Goal: Task Accomplishment & Management: Complete application form

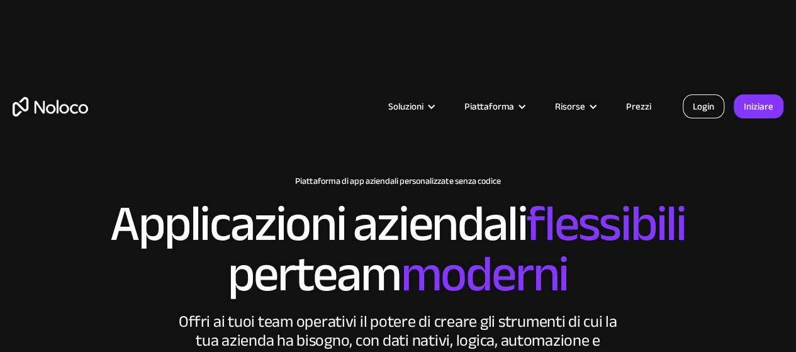
click at [694, 108] on font "Login" at bounding box center [702, 106] width 21 height 18
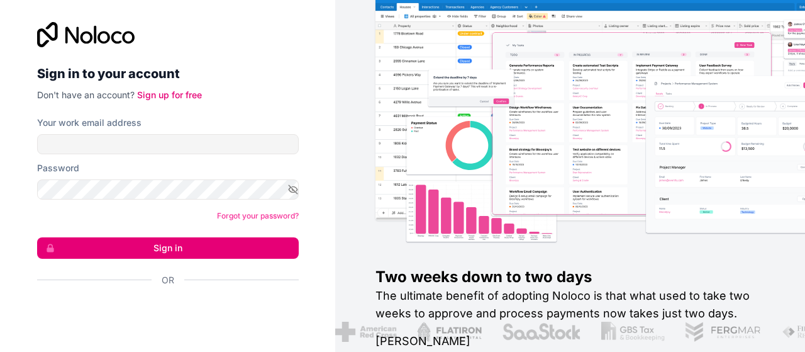
drag, startPoint x: 118, startPoint y: 117, endPoint x: 123, endPoint y: 134, distance: 17.7
click at [118, 117] on label "Your work email address" at bounding box center [89, 122] width 104 height 13
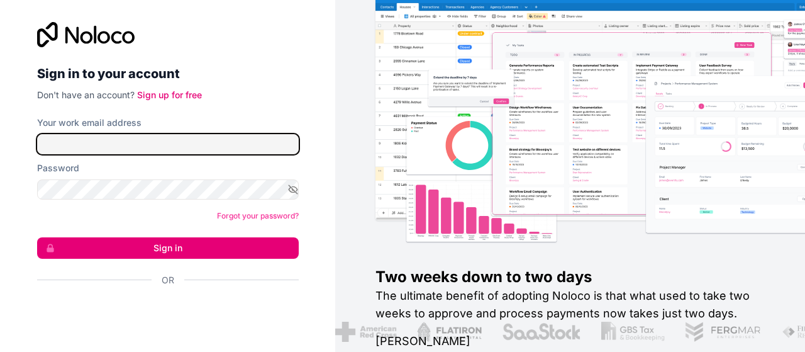
click at [118, 134] on input "Your work email address" at bounding box center [168, 144] width 262 height 20
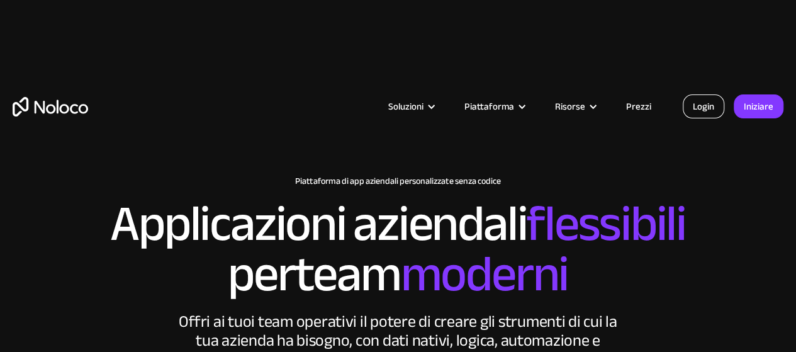
click at [697, 112] on font "Login" at bounding box center [702, 106] width 21 height 18
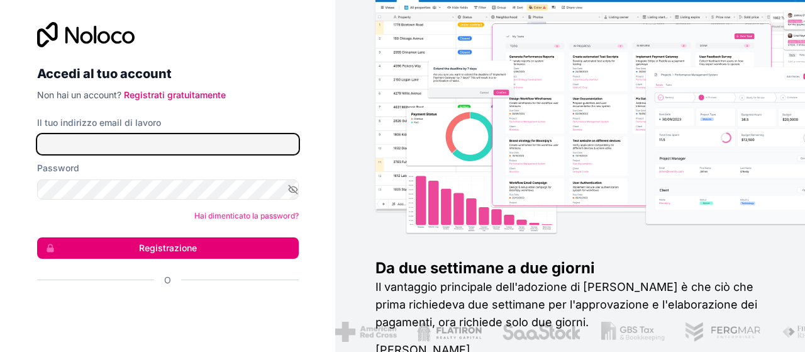
click at [115, 138] on input "Il tuo indirizzo email di lavoro" at bounding box center [168, 144] width 262 height 20
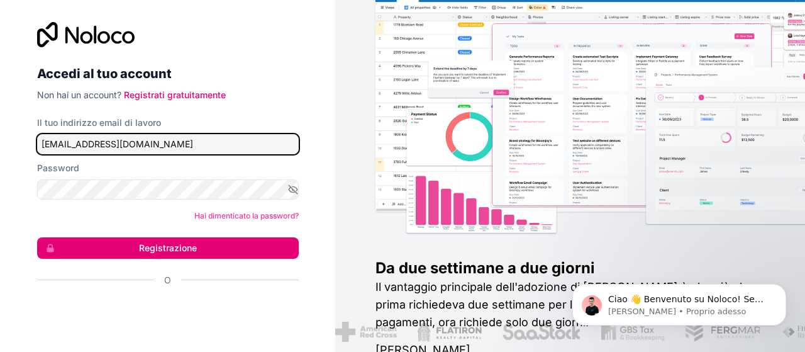
drag, startPoint x: 194, startPoint y: 146, endPoint x: 44, endPoint y: 130, distance: 150.5
click at [47, 131] on div "Il tuo indirizzo email di lavoro dmfsolarsystemsrl@gmail.com" at bounding box center [168, 135] width 262 height 38
type input "d"
type input "fabiodimaggio1990@gmail.com"
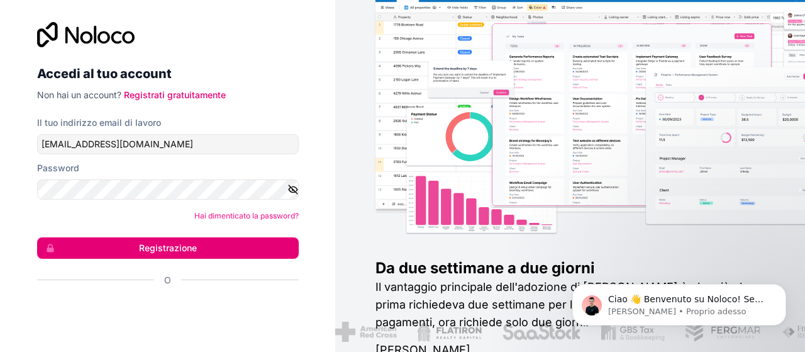
click at [289, 186] on icon "button" at bounding box center [293, 189] width 9 height 9
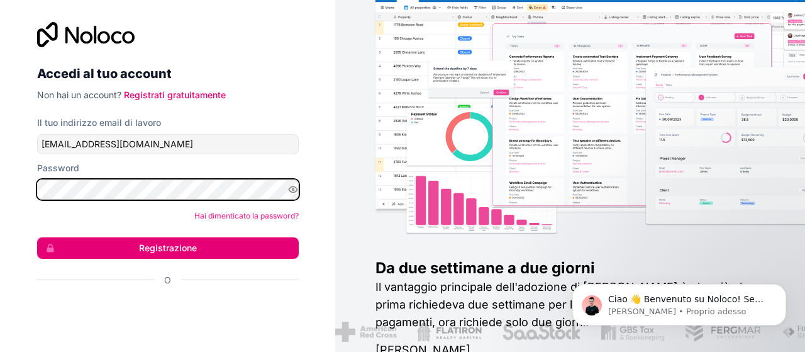
click at [37, 237] on button "Registrazione" at bounding box center [168, 247] width 262 height 21
